Goal: Information Seeking & Learning: Check status

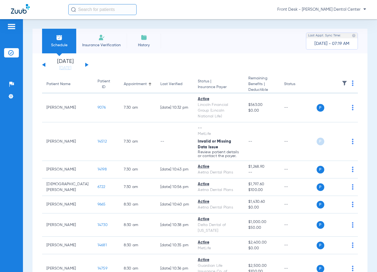
click at [86, 65] on button at bounding box center [86, 65] width 3 height 4
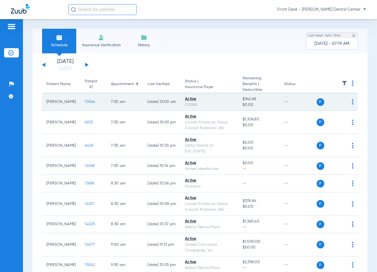
click at [86, 101] on span "10564" at bounding box center [90, 102] width 10 height 4
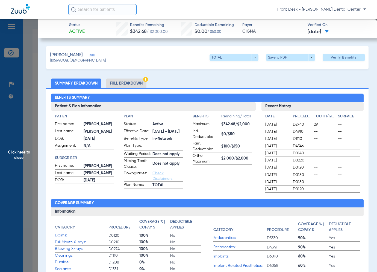
click at [26, 118] on span "Click here to close" at bounding box center [19, 155] width 38 height 272
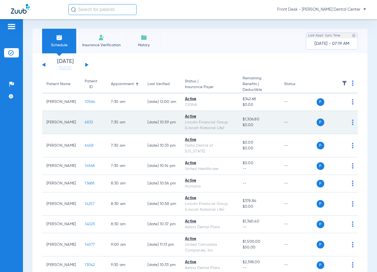
click at [85, 123] on span "6832" at bounding box center [89, 122] width 8 height 4
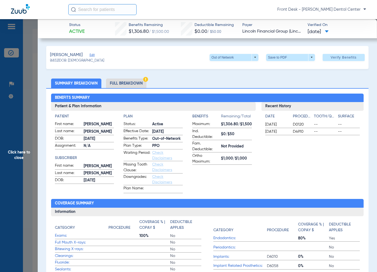
click at [33, 138] on span "Click here to close" at bounding box center [19, 155] width 38 height 272
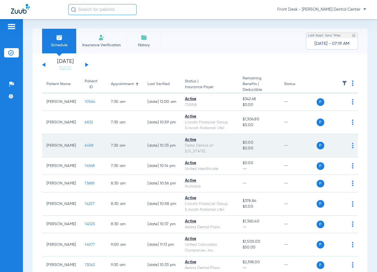
click at [85, 145] on span "6458" at bounding box center [89, 146] width 9 height 4
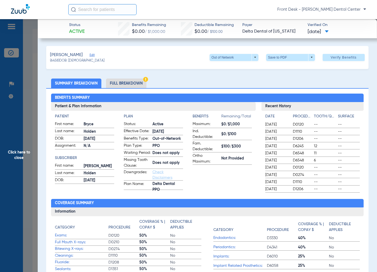
click at [22, 133] on span "Click here to close" at bounding box center [19, 155] width 38 height 272
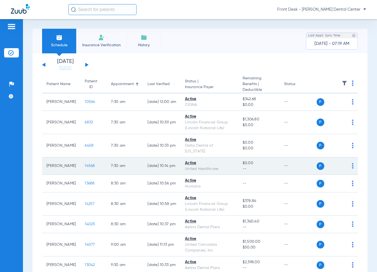
scroll to position [27, 0]
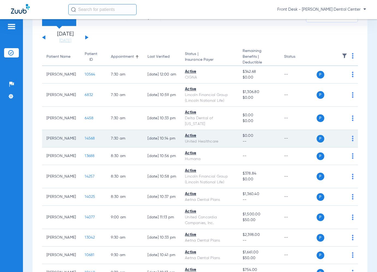
click at [85, 137] on span "14568" at bounding box center [90, 138] width 10 height 4
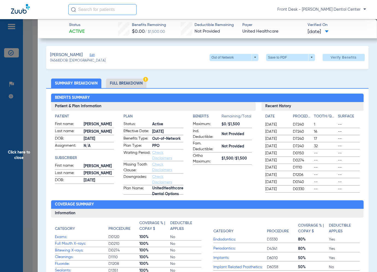
click at [33, 144] on span "Click here to close" at bounding box center [19, 155] width 38 height 272
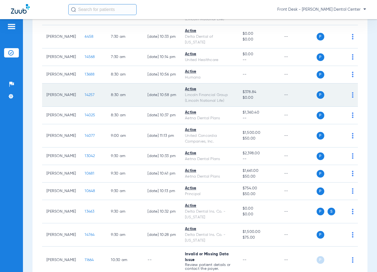
scroll to position [137, 0]
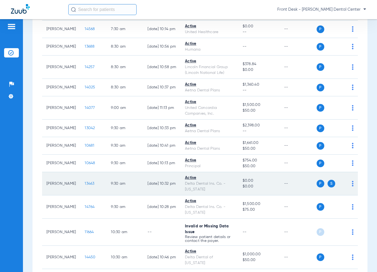
click at [85, 184] on span "13463" at bounding box center [90, 184] width 10 height 4
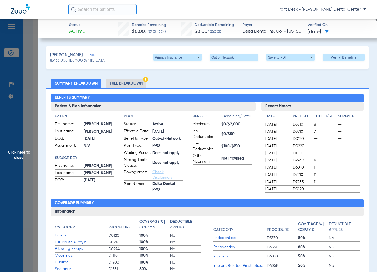
click at [30, 175] on span "Click here to close" at bounding box center [19, 155] width 38 height 272
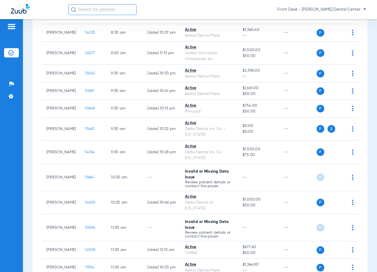
scroll to position [164, 0]
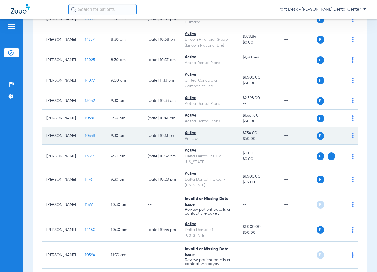
click at [85, 136] on span "10648" at bounding box center [90, 136] width 10 height 4
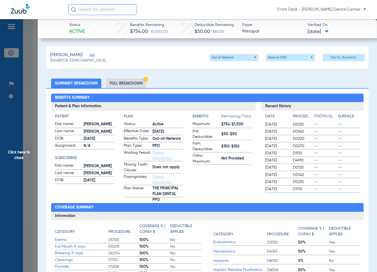
click at [16, 151] on span "Click here to close" at bounding box center [19, 155] width 38 height 272
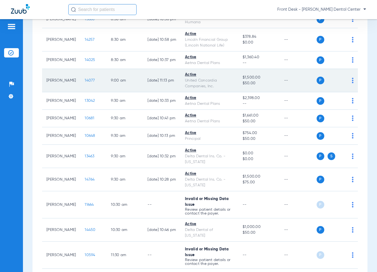
click at [85, 80] on span "14077" at bounding box center [90, 80] width 10 height 4
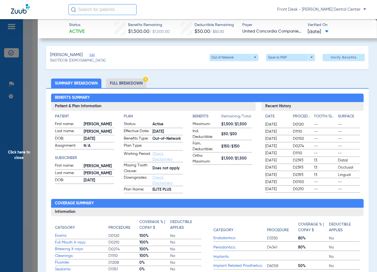
click at [4, 139] on span "Click here to close" at bounding box center [19, 155] width 38 height 272
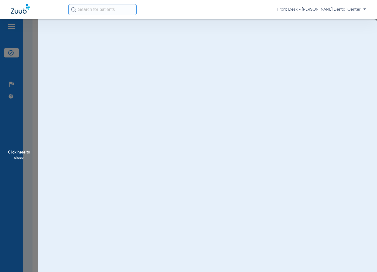
click at [16, 141] on span "Click here to close" at bounding box center [19, 155] width 38 height 272
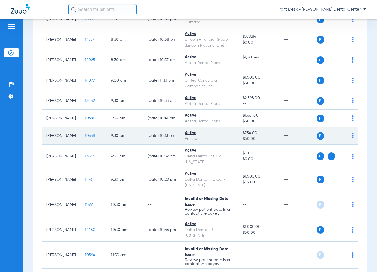
click at [85, 135] on span "10648" at bounding box center [90, 136] width 10 height 4
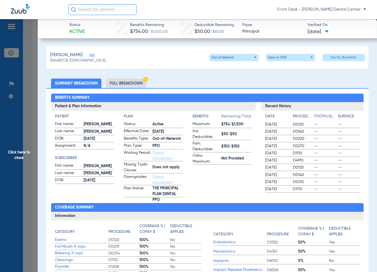
click at [24, 145] on span "Click here to close" at bounding box center [19, 155] width 38 height 272
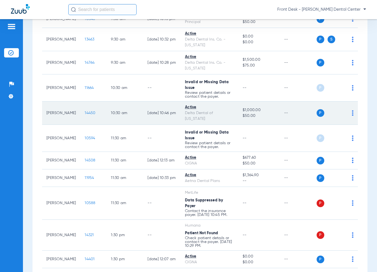
scroll to position [301, 0]
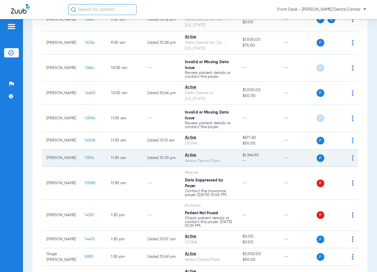
click at [85, 157] on span "11954" at bounding box center [89, 158] width 9 height 4
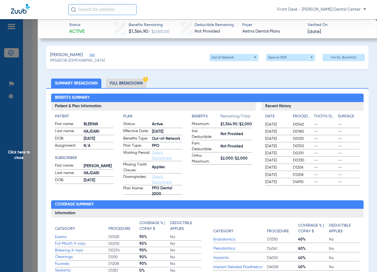
click at [34, 166] on span "Click here to close" at bounding box center [19, 155] width 38 height 272
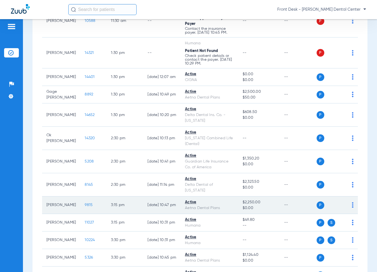
scroll to position [492, 0]
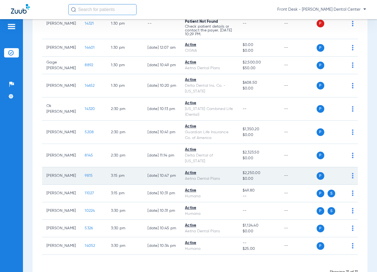
click at [85, 174] on span "9815" at bounding box center [89, 176] width 8 height 4
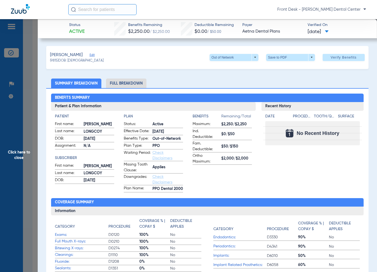
click at [36, 151] on span "Click here to close" at bounding box center [19, 155] width 38 height 272
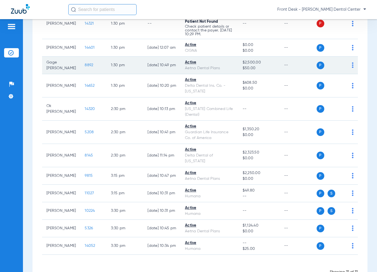
click at [85, 63] on span "8892" at bounding box center [89, 65] width 8 height 4
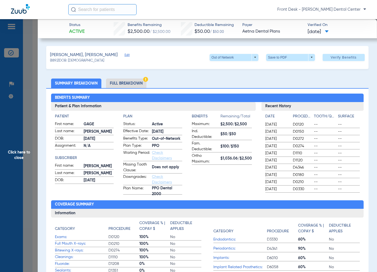
click at [30, 157] on span "Click here to close" at bounding box center [19, 155] width 38 height 272
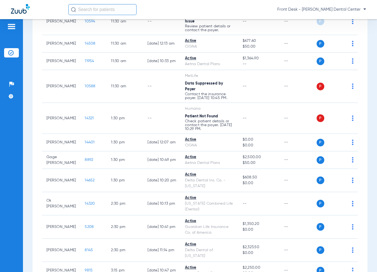
scroll to position [438, 0]
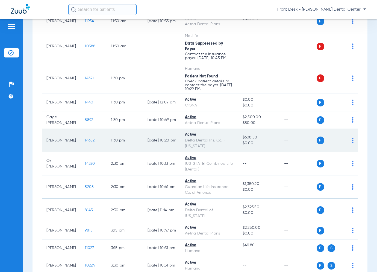
click at [85, 139] on span "14652" at bounding box center [90, 140] width 10 height 4
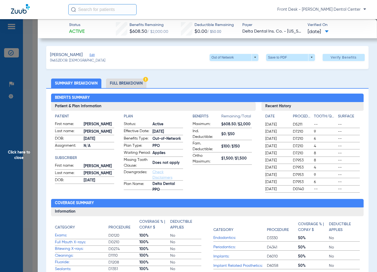
click at [22, 132] on span "Click here to close" at bounding box center [19, 155] width 38 height 272
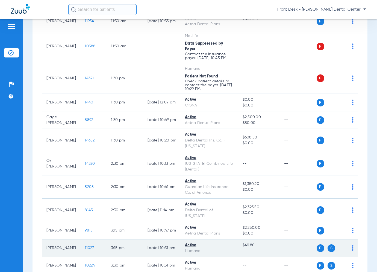
click at [85, 246] on span "11027" at bounding box center [89, 248] width 9 height 4
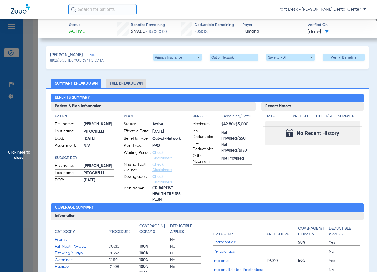
click at [25, 115] on span "Click here to close" at bounding box center [19, 155] width 38 height 272
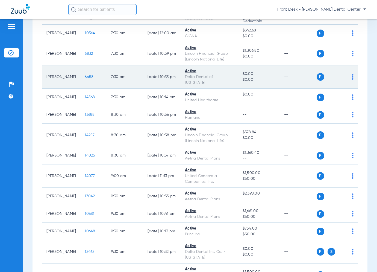
scroll to position [55, 0]
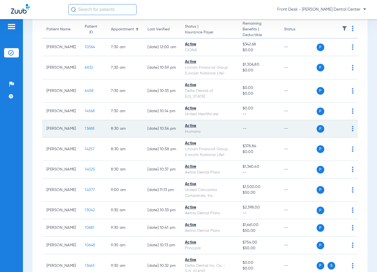
click at [85, 130] on span "13688" at bounding box center [90, 129] width 10 height 4
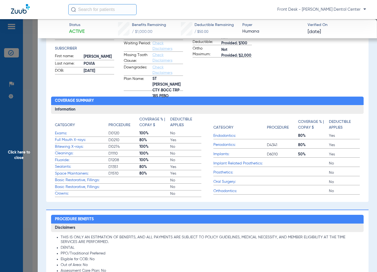
scroll to position [0, 0]
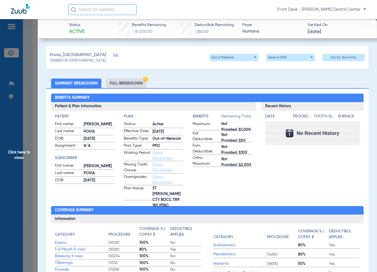
click at [30, 137] on span "Click here to close" at bounding box center [19, 155] width 38 height 272
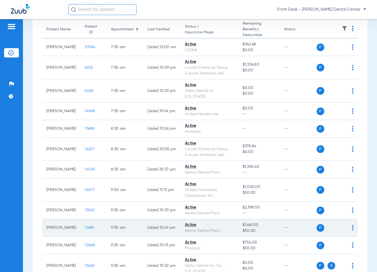
click at [85, 227] on span "10681" at bounding box center [90, 228] width 10 height 4
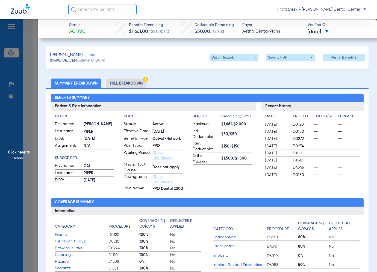
click at [28, 156] on span "Click here to close" at bounding box center [19, 155] width 38 height 272
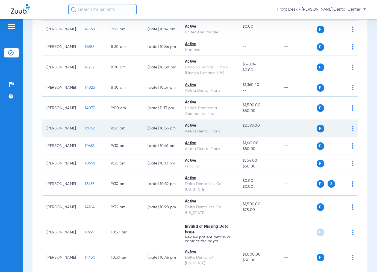
scroll to position [137, 0]
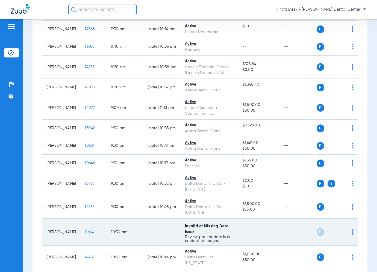
click at [86, 232] on span "11664" at bounding box center [89, 232] width 9 height 4
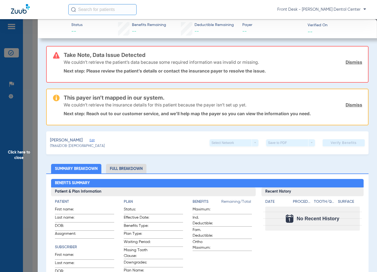
click at [32, 136] on span "Click here to close" at bounding box center [19, 155] width 38 height 272
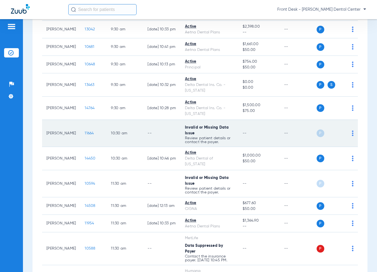
scroll to position [328, 0]
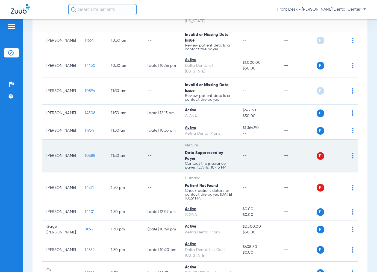
click at [85, 156] on span "10588" at bounding box center [90, 156] width 11 height 4
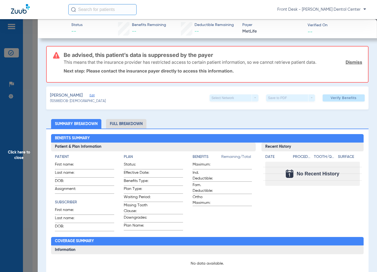
click at [20, 155] on span "Click here to close" at bounding box center [19, 155] width 38 height 272
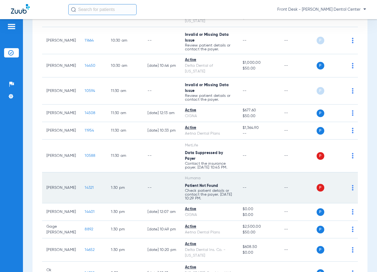
click at [85, 187] on span "14321" at bounding box center [89, 188] width 9 height 4
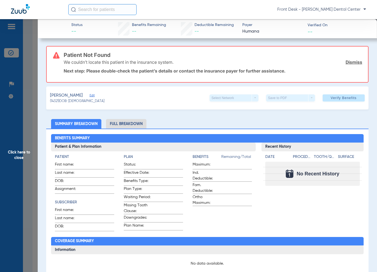
click at [16, 148] on span "Click here to close" at bounding box center [19, 155] width 38 height 272
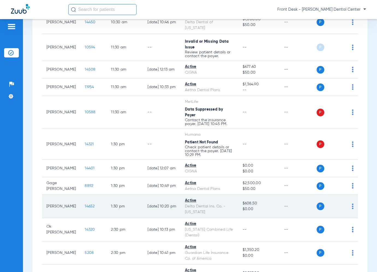
scroll to position [410, 0]
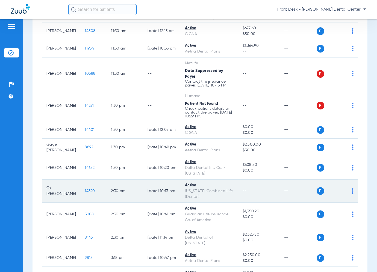
click at [86, 189] on span "14320" at bounding box center [90, 191] width 10 height 4
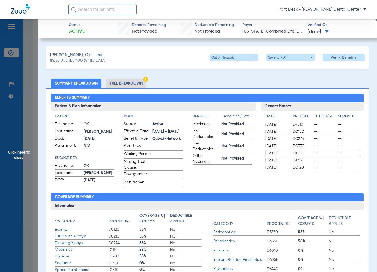
click at [18, 145] on span "Click here to close" at bounding box center [19, 155] width 38 height 272
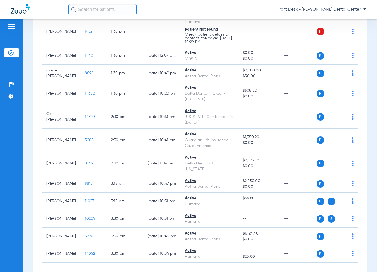
scroll to position [502, 0]
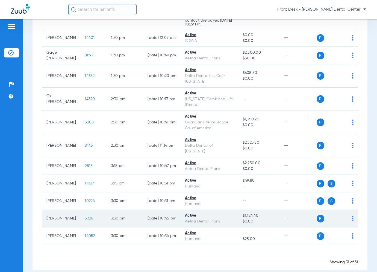
click at [85, 216] on span "5326" at bounding box center [89, 218] width 8 height 4
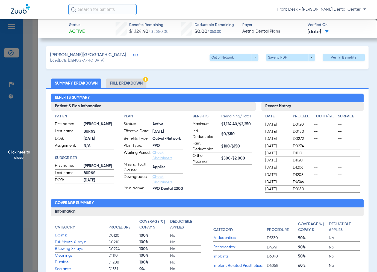
click at [31, 142] on span "Click here to close" at bounding box center [19, 155] width 38 height 272
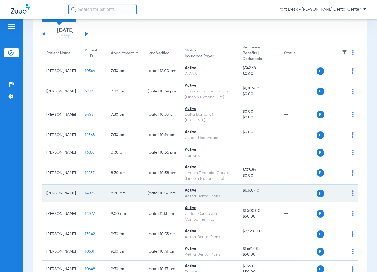
scroll to position [0, 0]
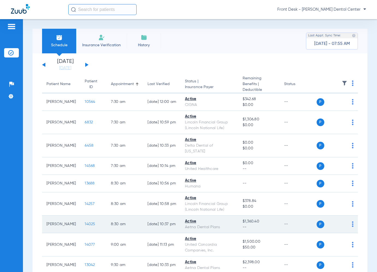
click at [85, 223] on span "14025" at bounding box center [90, 224] width 10 height 4
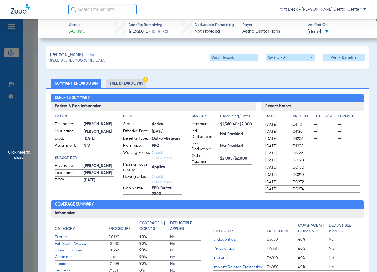
click at [22, 157] on span "Click here to close" at bounding box center [19, 155] width 38 height 272
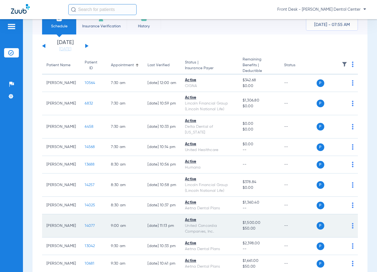
scroll to position [82, 0]
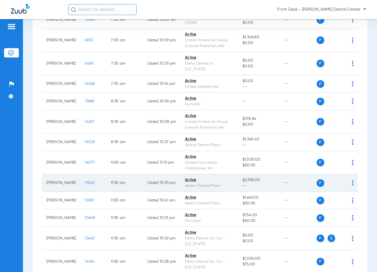
click at [86, 183] on span "13042" at bounding box center [90, 183] width 10 height 4
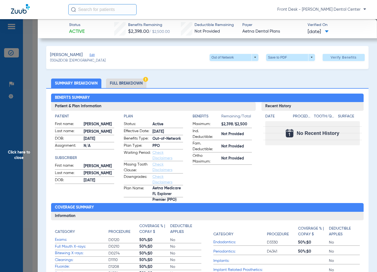
click at [29, 137] on span "Click here to close" at bounding box center [19, 155] width 38 height 272
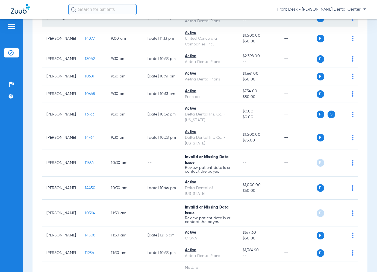
scroll to position [246, 0]
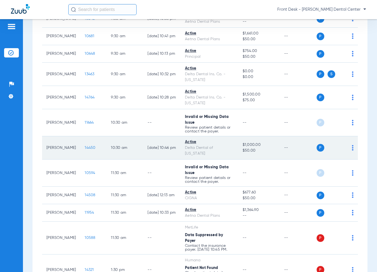
click at [85, 146] on span "14450" at bounding box center [90, 148] width 11 height 4
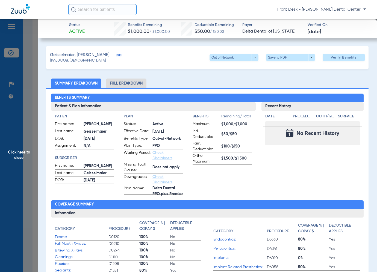
click at [22, 166] on span "Click here to close" at bounding box center [19, 155] width 38 height 272
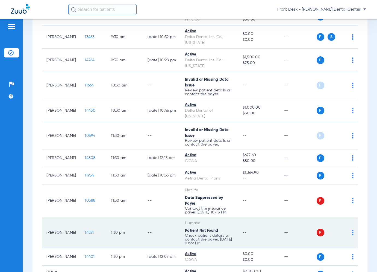
scroll to position [355, 0]
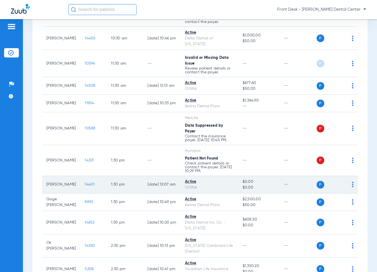
click at [85, 183] on span "14401" at bounding box center [90, 184] width 10 height 4
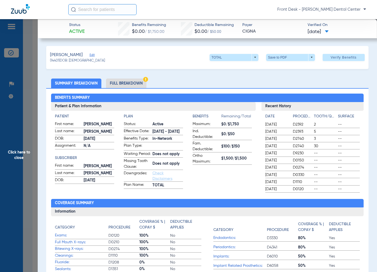
click at [21, 186] on span "Click here to close" at bounding box center [19, 155] width 38 height 272
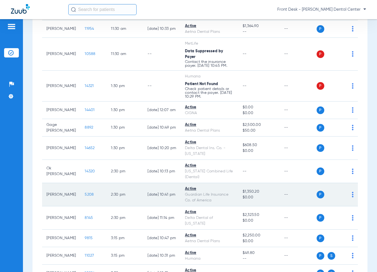
scroll to position [438, 0]
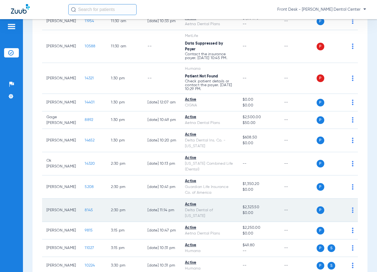
click at [85, 208] on span "8145" at bounding box center [89, 210] width 8 height 4
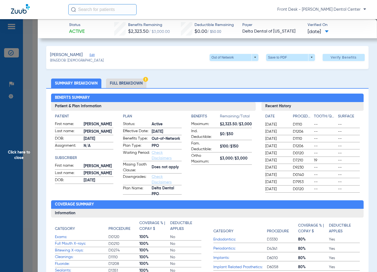
click at [16, 158] on span "Click here to close" at bounding box center [19, 155] width 38 height 272
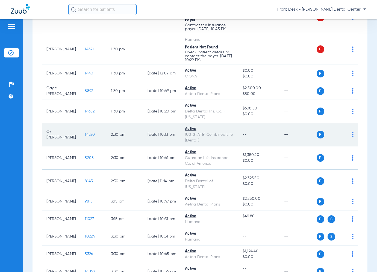
scroll to position [502, 0]
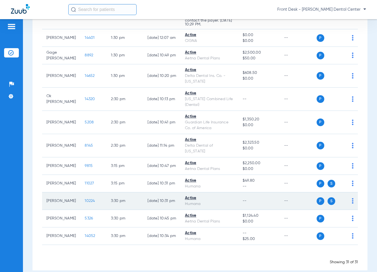
click at [85, 199] on span "10224" at bounding box center [90, 201] width 10 height 4
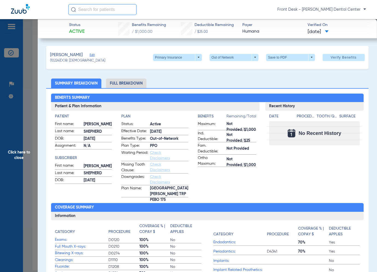
click at [30, 171] on span "Click here to close" at bounding box center [19, 155] width 38 height 272
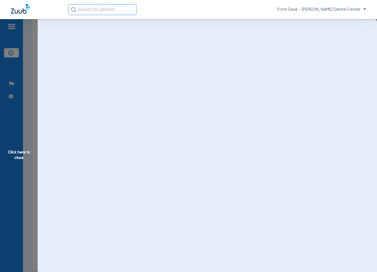
click at [24, 153] on span "Click here to close" at bounding box center [19, 155] width 38 height 272
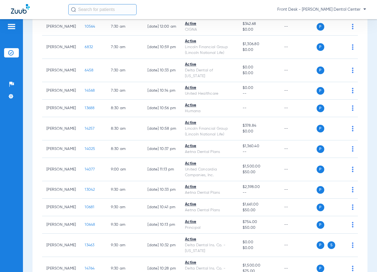
scroll to position [65, 0]
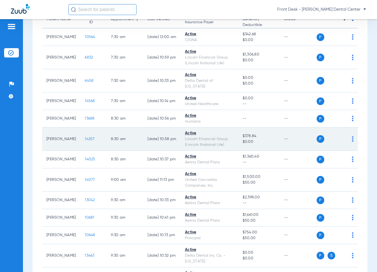
click at [85, 138] on span "14257" at bounding box center [90, 139] width 10 height 4
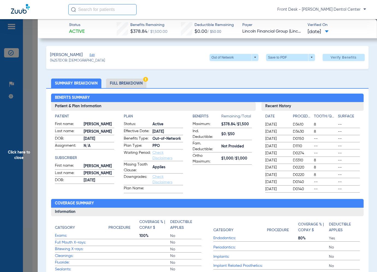
click at [14, 155] on span "Click here to close" at bounding box center [19, 155] width 38 height 272
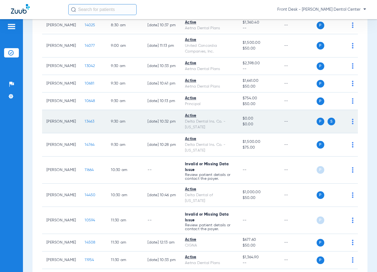
scroll to position [229, 0]
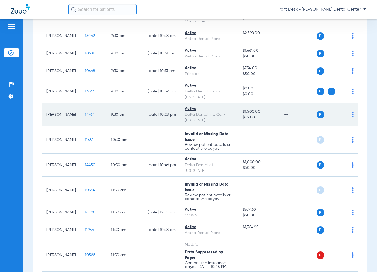
click at [85, 113] on span "14764" at bounding box center [90, 115] width 10 height 4
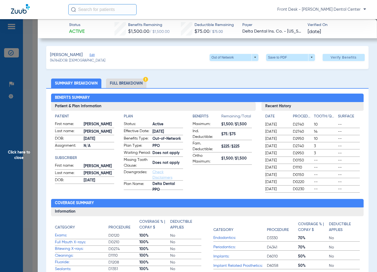
click at [31, 174] on span "Click here to close" at bounding box center [19, 155] width 38 height 272
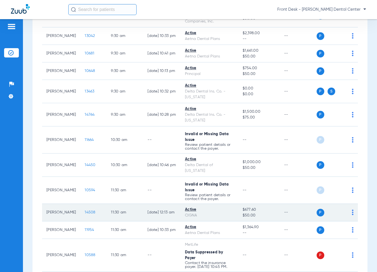
click at [86, 212] on span "14508" at bounding box center [90, 212] width 11 height 4
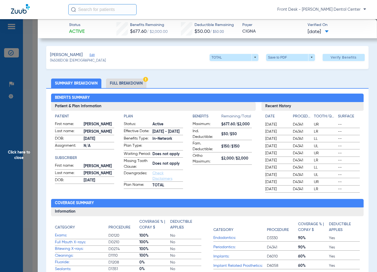
click at [19, 167] on span "Click here to close" at bounding box center [19, 155] width 38 height 272
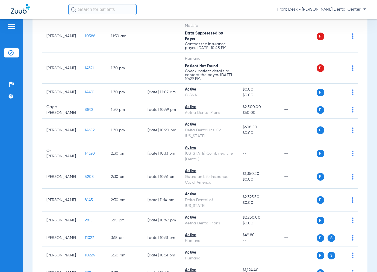
scroll to position [475, 0]
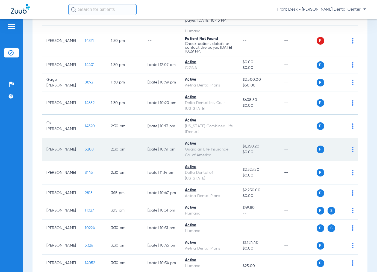
click at [85, 147] on span "5208" at bounding box center [89, 149] width 9 height 4
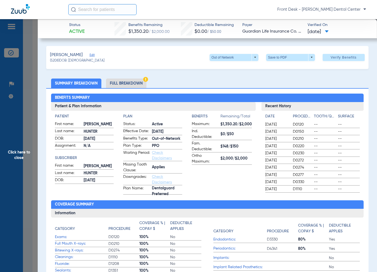
click at [28, 146] on span "Click here to close" at bounding box center [19, 155] width 38 height 272
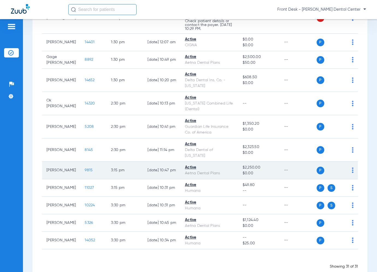
scroll to position [502, 0]
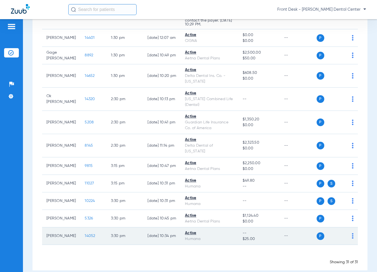
click at [85, 234] on span "14052" at bounding box center [90, 236] width 10 height 4
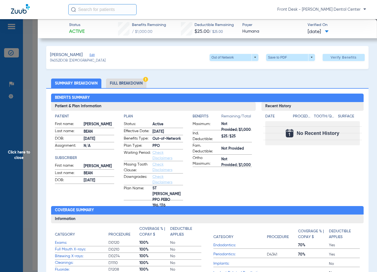
click at [34, 160] on span "Click here to close" at bounding box center [19, 155] width 38 height 272
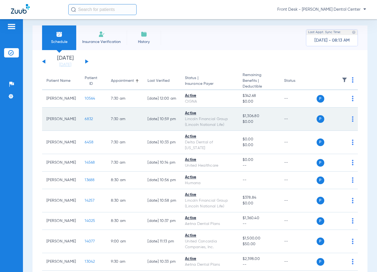
scroll to position [0, 0]
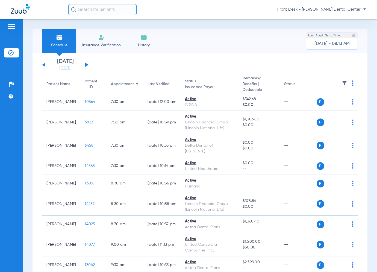
click at [85, 65] on button at bounding box center [86, 65] width 3 height 4
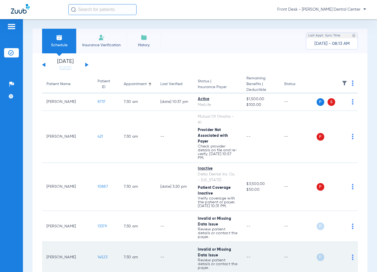
scroll to position [55, 0]
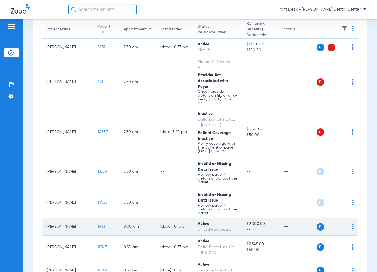
click at [98, 224] on span "1943" at bounding box center [102, 226] width 8 height 4
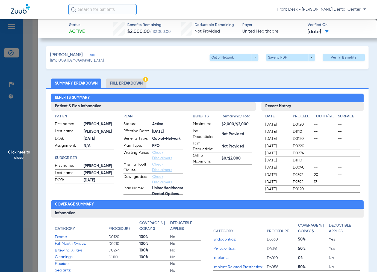
click at [24, 151] on span "Click here to close" at bounding box center [19, 155] width 38 height 272
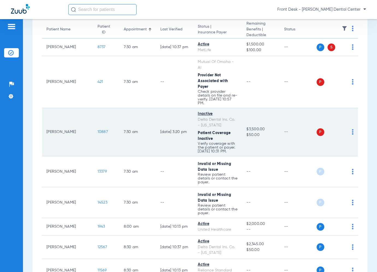
click at [98, 130] on span "10887" at bounding box center [103, 132] width 10 height 4
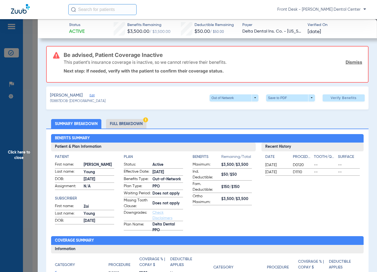
click at [8, 95] on span "Click here to close" at bounding box center [19, 155] width 38 height 272
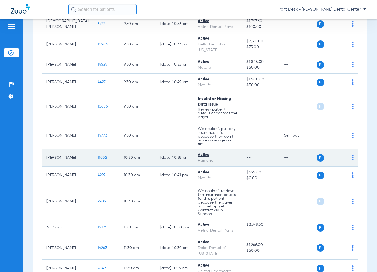
scroll to position [465, 0]
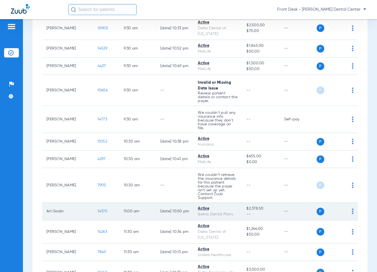
click at [98, 209] on span "14375" at bounding box center [103, 211] width 10 height 4
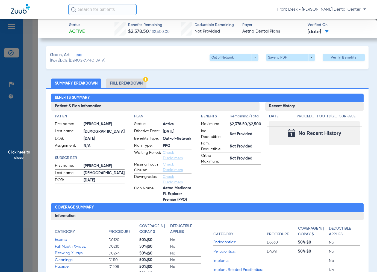
click at [28, 156] on span "Click here to close" at bounding box center [19, 155] width 38 height 272
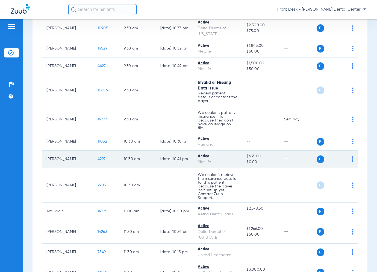
click at [98, 157] on span "4297" at bounding box center [102, 159] width 8 height 4
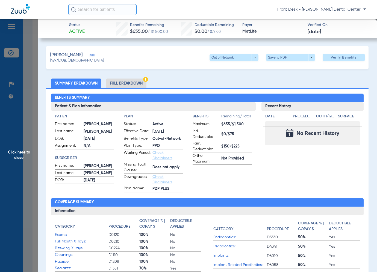
click at [34, 156] on span "Click here to close" at bounding box center [19, 155] width 38 height 272
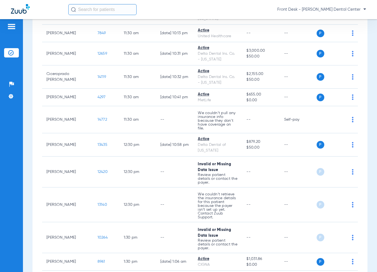
scroll to position [766, 0]
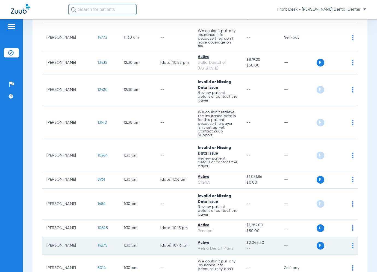
click at [98, 243] on span "14275" at bounding box center [103, 245] width 10 height 4
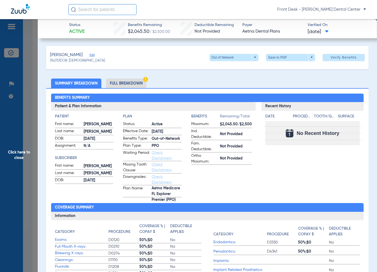
click at [15, 125] on span "Click here to close" at bounding box center [19, 155] width 38 height 272
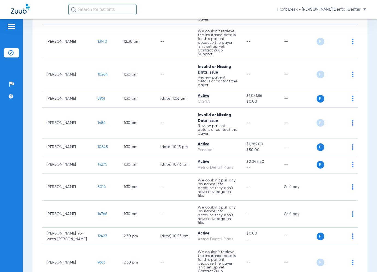
scroll to position [875, 0]
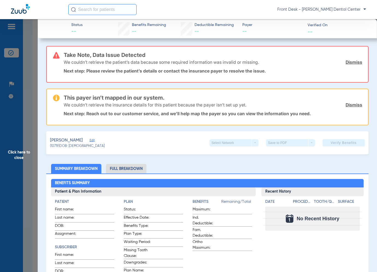
click at [34, 142] on span "Click here to close" at bounding box center [19, 155] width 38 height 272
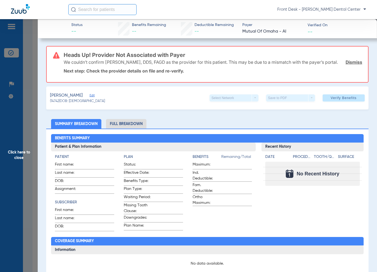
click at [15, 147] on span "Click here to close" at bounding box center [19, 155] width 38 height 272
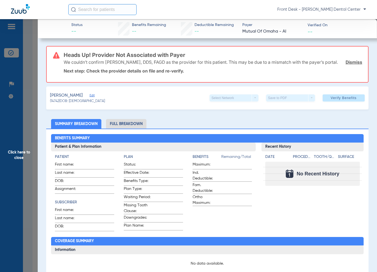
click at [27, 169] on span "Click here to close" at bounding box center [19, 155] width 38 height 272
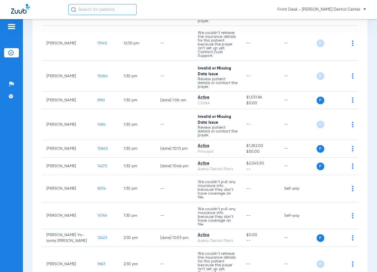
scroll to position [820, 0]
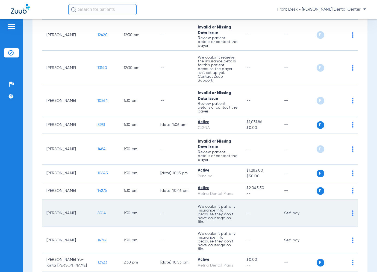
click at [98, 211] on span "8014" at bounding box center [102, 213] width 8 height 4
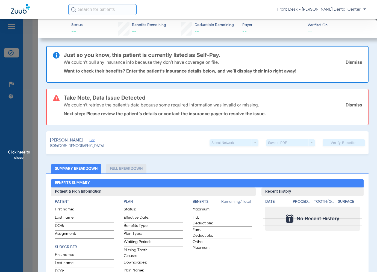
click at [24, 122] on span "Click here to close" at bounding box center [19, 155] width 38 height 272
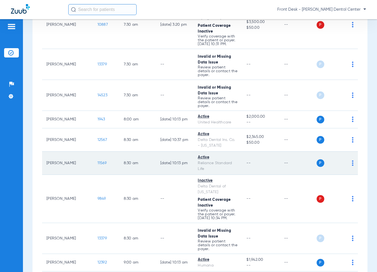
scroll to position [219, 0]
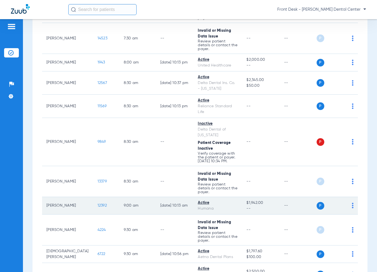
click at [98, 203] on span "12392" at bounding box center [102, 205] width 9 height 4
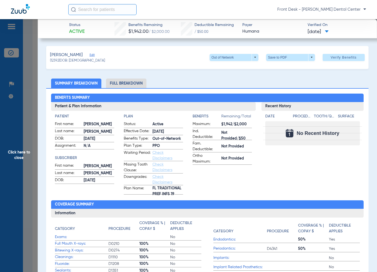
click at [24, 155] on span "Click here to close" at bounding box center [19, 155] width 38 height 272
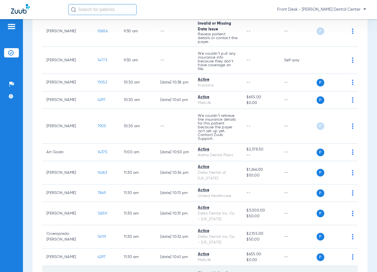
scroll to position [547, 0]
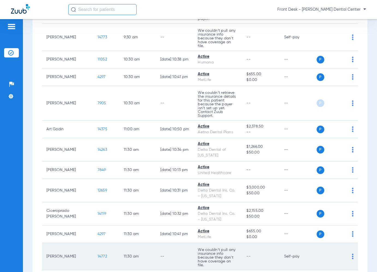
click at [98, 254] on span "14772" at bounding box center [103, 256] width 10 height 4
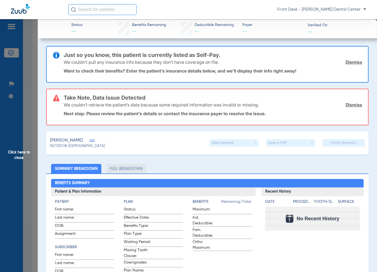
click at [23, 143] on span "Click here to close" at bounding box center [19, 155] width 38 height 272
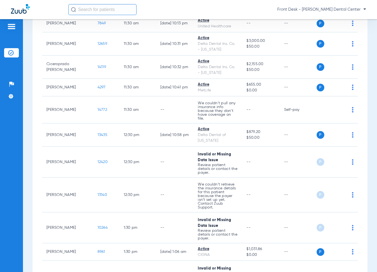
scroll to position [738, 0]
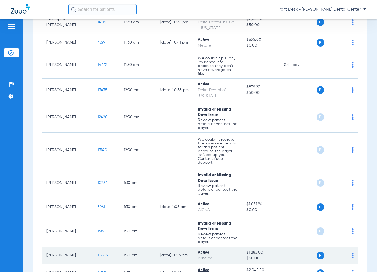
click at [98, 253] on span "10645" at bounding box center [103, 255] width 10 height 4
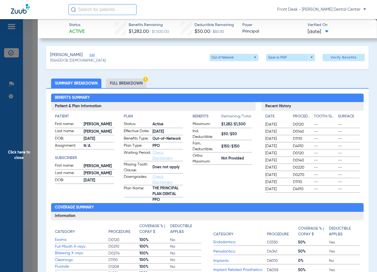
click at [25, 145] on span "Click here to close" at bounding box center [19, 155] width 38 height 272
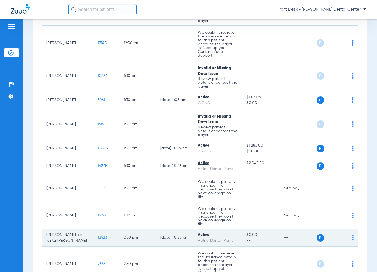
scroll to position [848, 0]
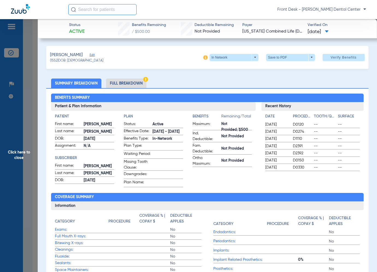
click at [13, 159] on span "Click here to close" at bounding box center [19, 155] width 38 height 272
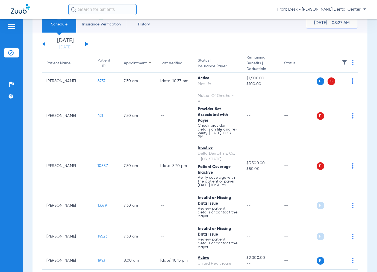
scroll to position [0, 0]
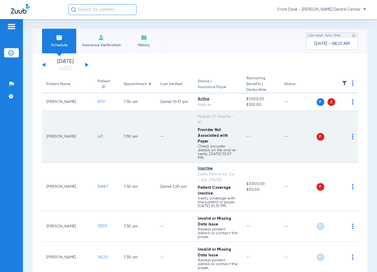
click at [98, 135] on span "421" at bounding box center [101, 137] width 6 height 4
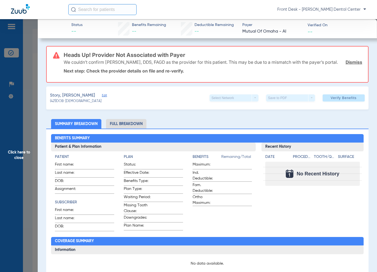
click at [27, 136] on span "Click here to close" at bounding box center [19, 155] width 38 height 272
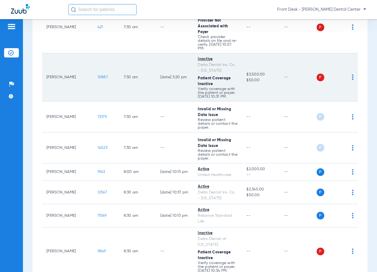
scroll to position [137, 0]
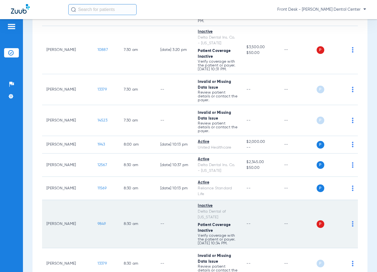
click at [98, 222] on span "9849" at bounding box center [102, 224] width 8 height 4
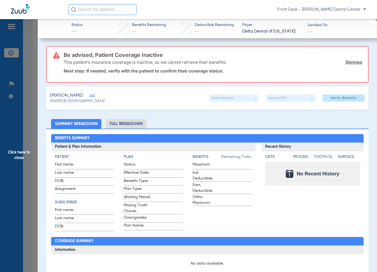
click at [27, 157] on span "Click here to close" at bounding box center [19, 155] width 38 height 272
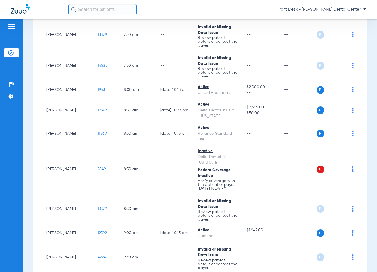
scroll to position [273, 0]
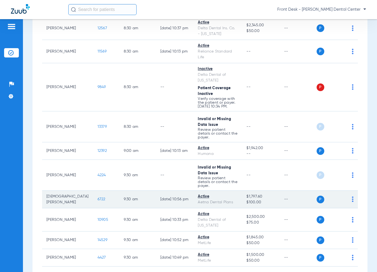
click at [98, 197] on span "6722" at bounding box center [102, 199] width 8 height 4
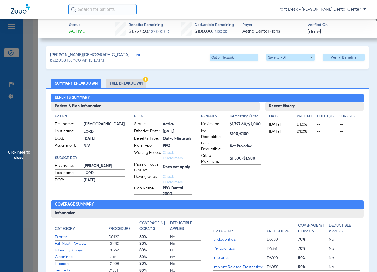
click at [21, 156] on span "Click here to close" at bounding box center [19, 155] width 38 height 272
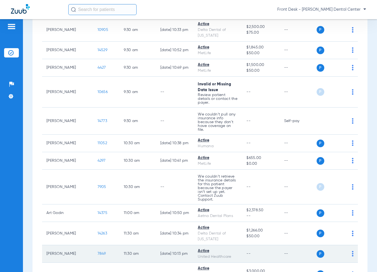
scroll to position [492, 0]
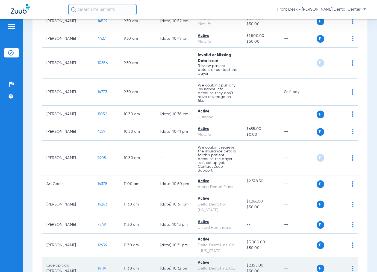
click at [98, 266] on span "14119" at bounding box center [102, 268] width 8 height 4
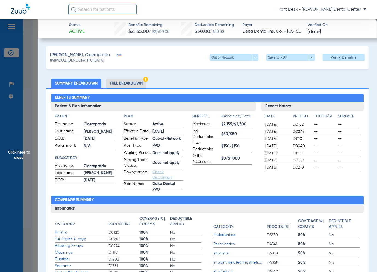
click at [49, 155] on div "Benefits Summary Patient & Plan Information Patient First name: Ciceroprado Las…" at bounding box center [207, 194] width 323 height 213
click at [22, 159] on span "Click here to close" at bounding box center [19, 155] width 38 height 272
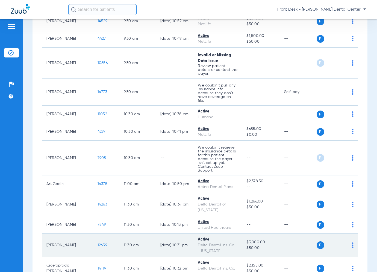
scroll to position [602, 0]
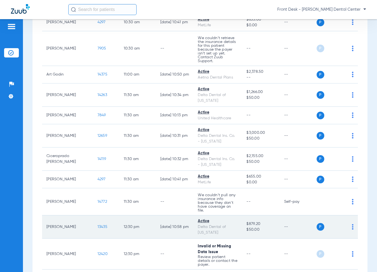
click at [98, 225] on span "13435" at bounding box center [103, 227] width 10 height 4
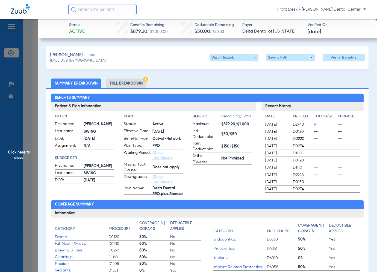
click at [34, 145] on span "Click here to close" at bounding box center [19, 155] width 38 height 272
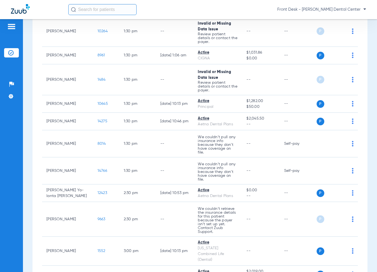
scroll to position [862, 0]
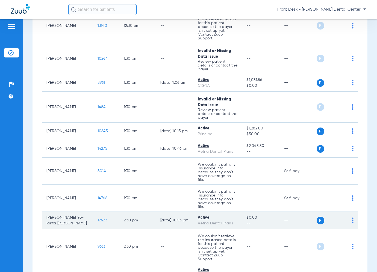
click at [98, 218] on span "12423" at bounding box center [103, 220] width 10 height 4
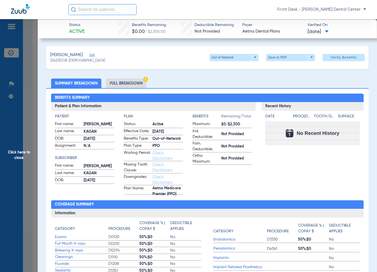
click at [8, 135] on span "Click here to close" at bounding box center [19, 155] width 38 height 272
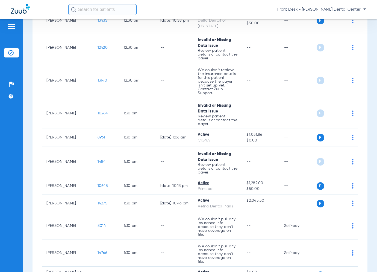
scroll to position [726, 0]
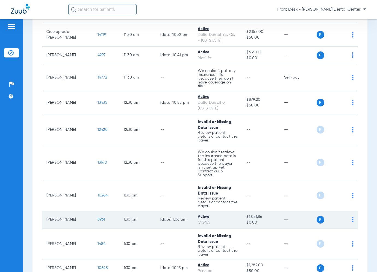
click at [98, 217] on span "8961" at bounding box center [102, 219] width 8 height 4
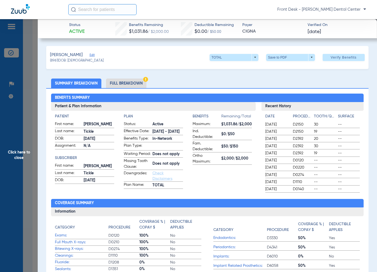
click at [21, 168] on span "Click here to close" at bounding box center [19, 155] width 38 height 272
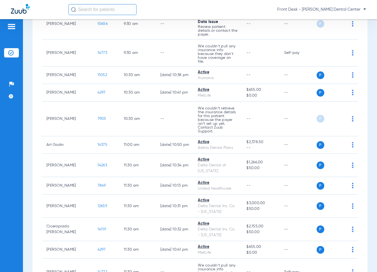
scroll to position [507, 0]
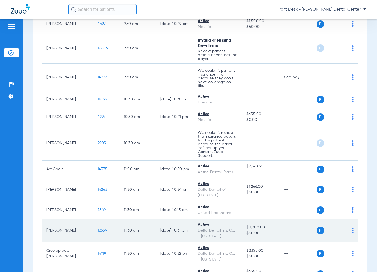
click at [98, 228] on span "12659" at bounding box center [103, 230] width 10 height 4
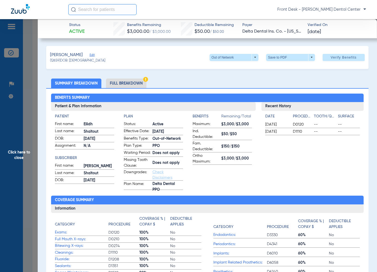
click at [23, 149] on span "Click here to close" at bounding box center [19, 155] width 38 height 272
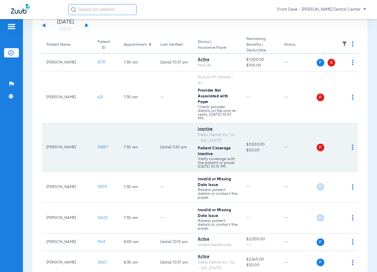
scroll to position [15, 0]
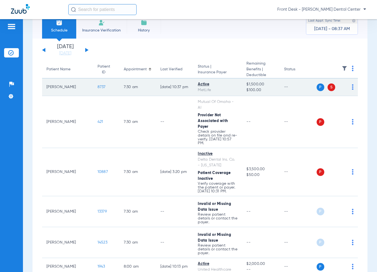
click at [98, 86] on span "8737" at bounding box center [102, 87] width 8 height 4
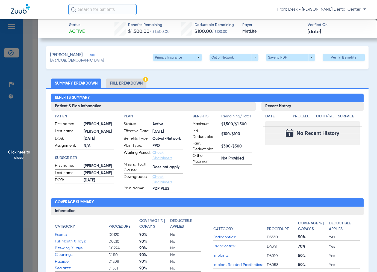
click at [25, 164] on span "Click here to close" at bounding box center [19, 155] width 38 height 272
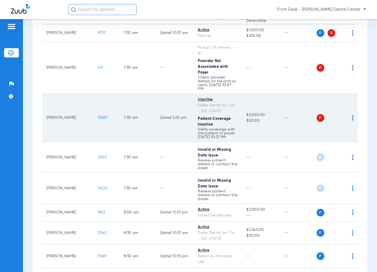
scroll to position [69, 0]
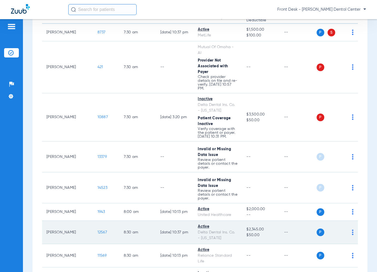
click at [98, 230] on span "12567" at bounding box center [103, 232] width 10 height 4
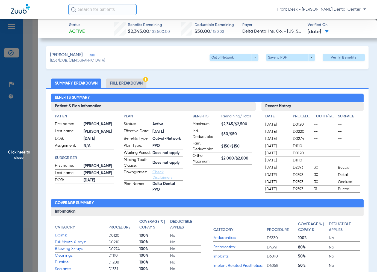
click at [32, 149] on span "Click here to close" at bounding box center [19, 155] width 38 height 272
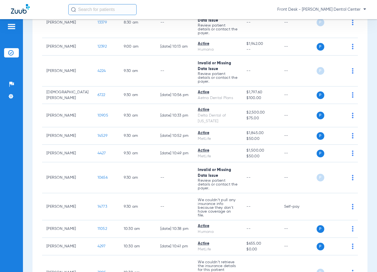
scroll to position [410, 0]
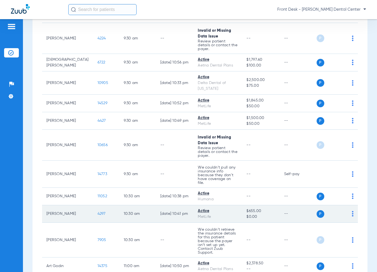
click at [98, 212] on span "4297" at bounding box center [102, 214] width 8 height 4
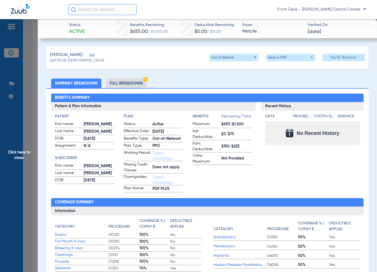
click at [33, 148] on span "Click here to close" at bounding box center [19, 155] width 38 height 272
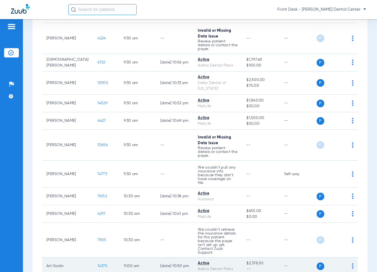
scroll to position [465, 0]
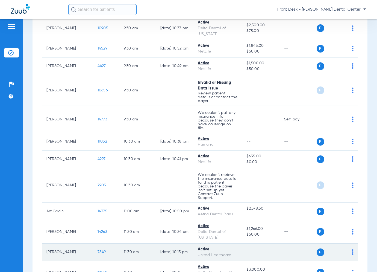
click at [98, 250] on span "7849" at bounding box center [102, 252] width 8 height 4
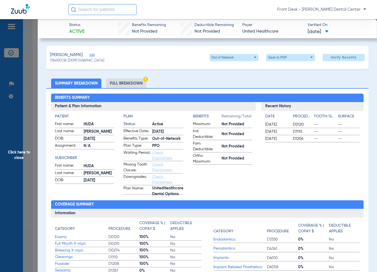
click at [20, 148] on span "Click here to close" at bounding box center [19, 155] width 38 height 272
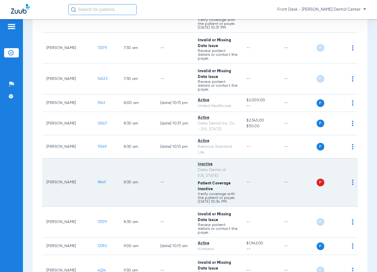
scroll to position [151, 0]
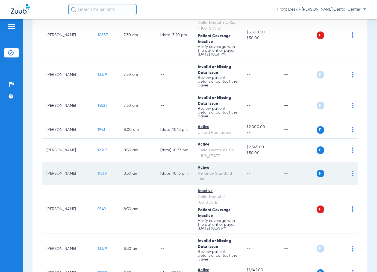
click at [98, 171] on span "11569" at bounding box center [102, 173] width 9 height 4
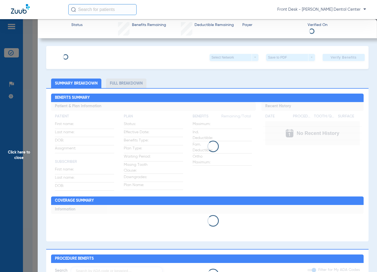
click at [84, 147] on div at bounding box center [207, 146] width 313 height 11
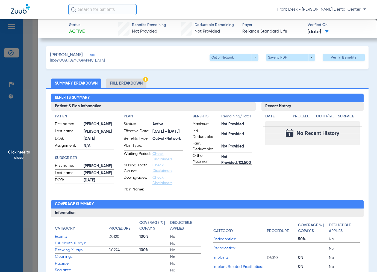
click at [10, 165] on span "Click here to close" at bounding box center [19, 155] width 38 height 272
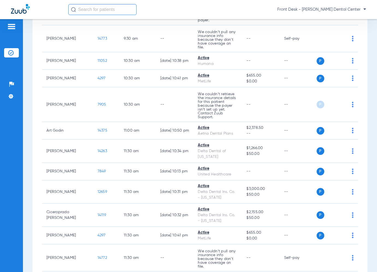
scroll to position [507, 0]
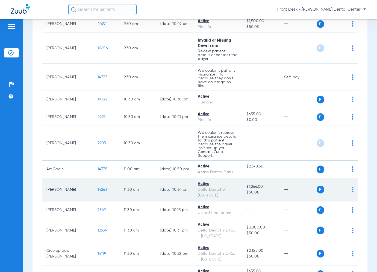
click at [98, 188] on span "14263" at bounding box center [103, 190] width 10 height 4
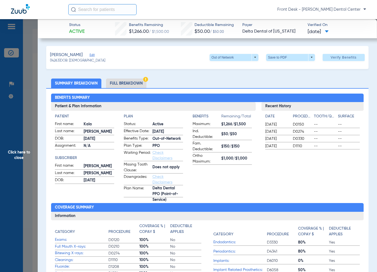
scroll to position [507, 0]
click at [16, 145] on span "Click here to close" at bounding box center [19, 155] width 38 height 272
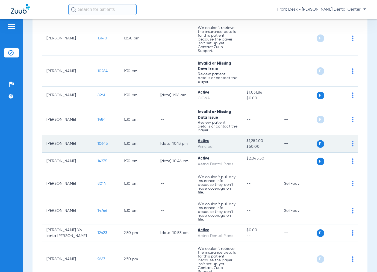
scroll to position [890, 0]
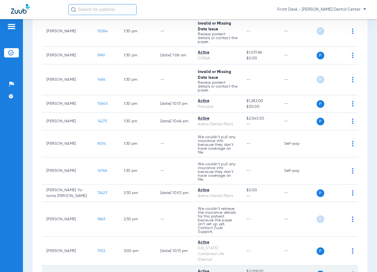
click at [98, 272] on span "7997" at bounding box center [102, 274] width 8 height 4
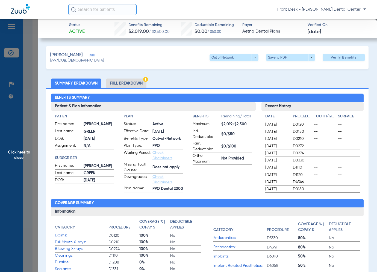
click at [12, 170] on span "Click here to close" at bounding box center [19, 155] width 38 height 272
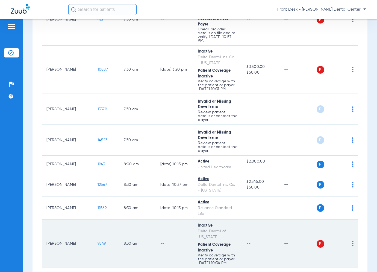
scroll to position [82, 0]
